Goal: Task Accomplishment & Management: Manage account settings

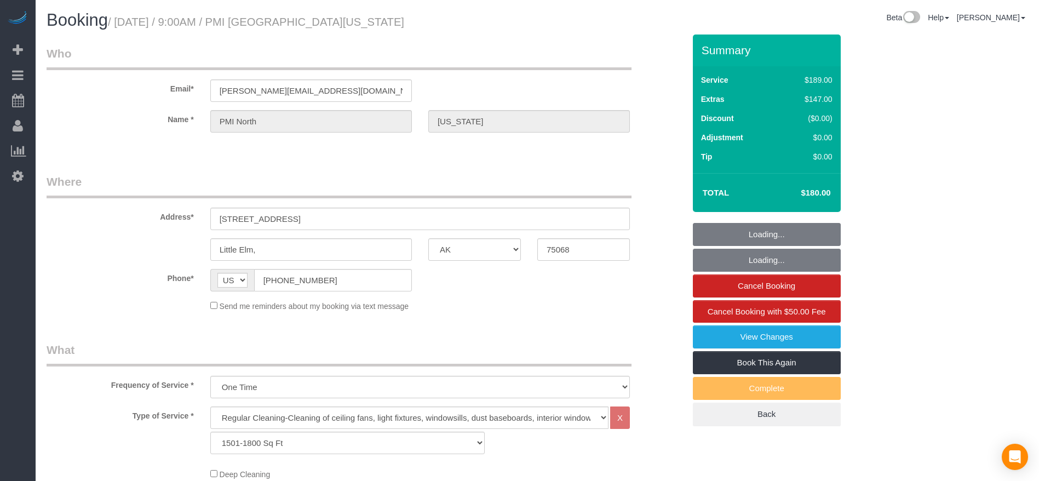
select select "[GEOGRAPHIC_DATA]"
select select "3"
select select "string:check"
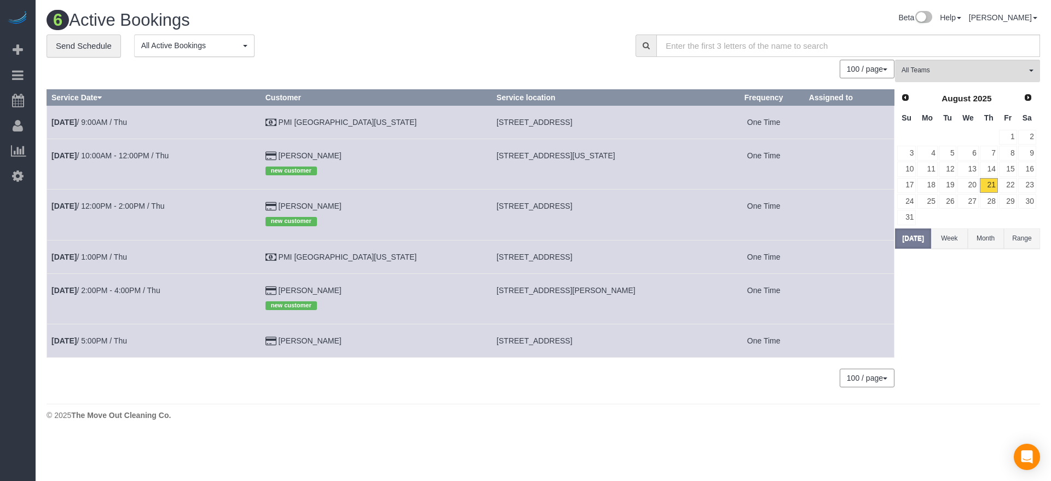
click at [913, 227] on div "Prev Next [DATE] Su Mo Tu We Th Fr Sa 1 2 3 4 5 6 7 8 9 10 11 12 13 14 15 16 17…" at bounding box center [966, 158] width 143 height 141
click at [913, 230] on button "[DATE]" at bounding box center [913, 238] width 36 height 20
drag, startPoint x: 459, startPoint y: 343, endPoint x: 589, endPoint y: 345, distance: 129.8
click at [589, 345] on td "[STREET_ADDRESS]" at bounding box center [607, 340] width 231 height 33
copy span "[STREET_ADDRESS]"
